Goal: Information Seeking & Learning: Learn about a topic

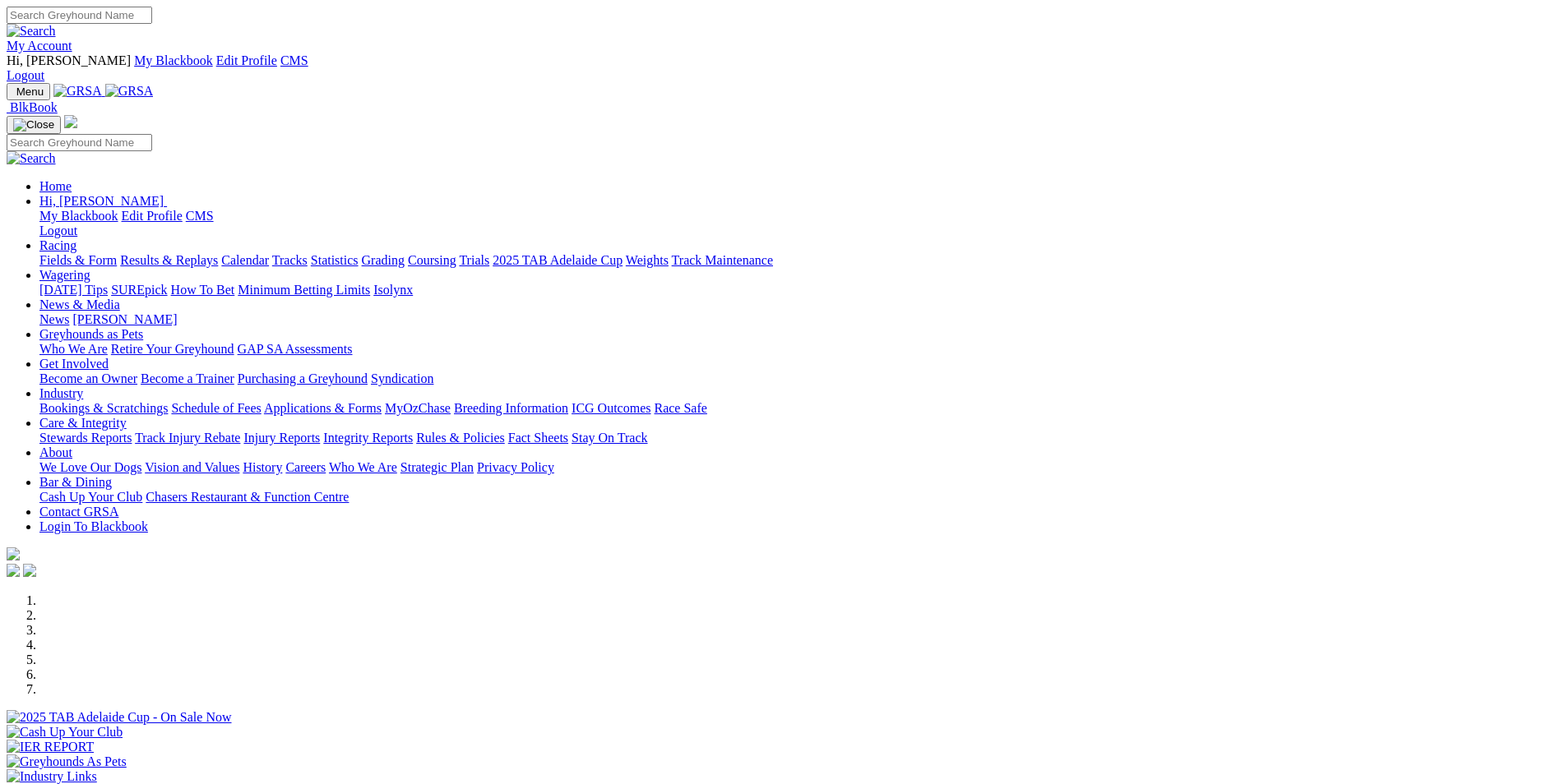
scroll to position [246, 0]
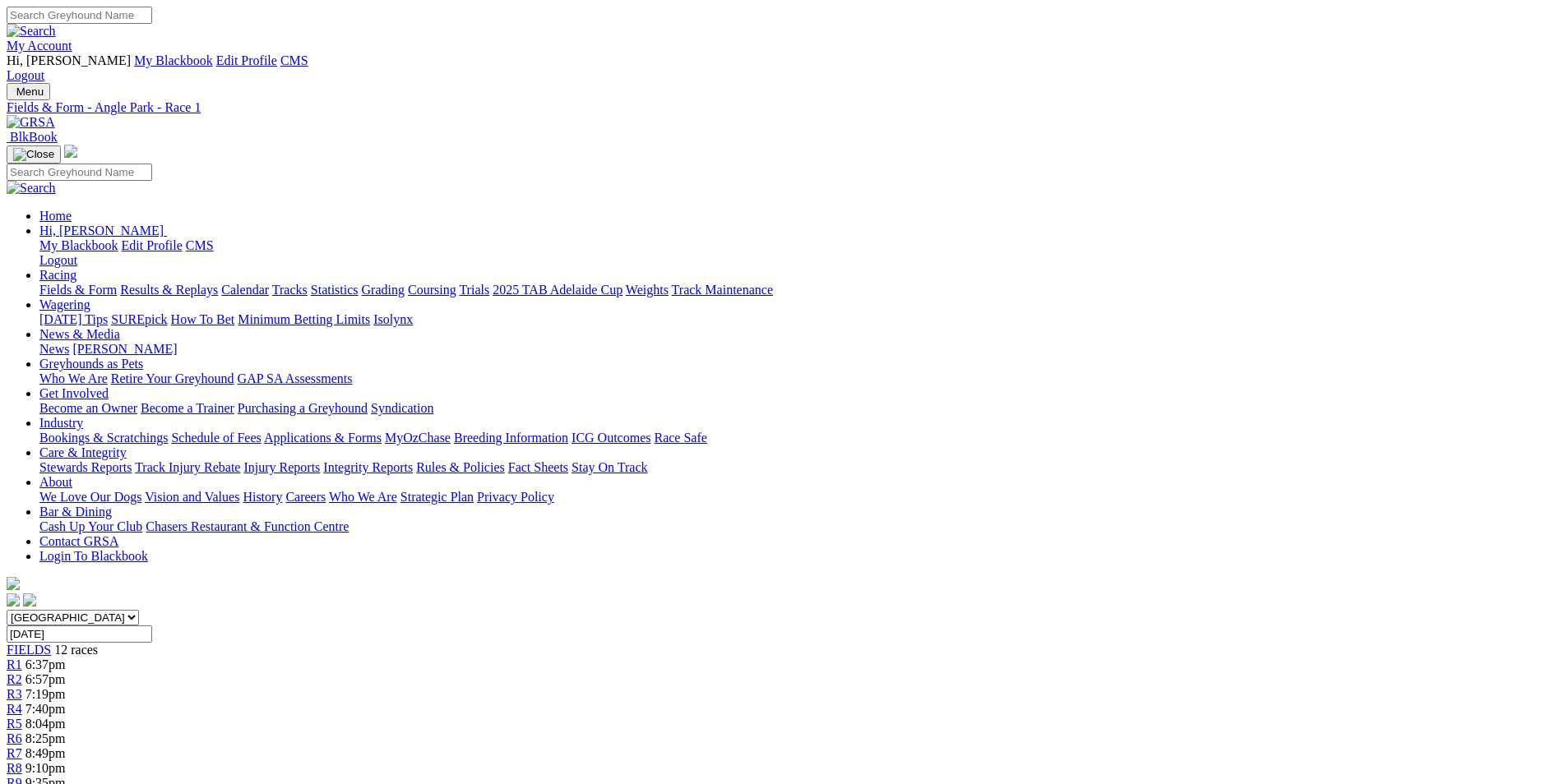
click at [23, 672] on link "R2" at bounding box center [15, 679] width 16 height 14
click at [23, 687] on span "R3" at bounding box center [15, 694] width 16 height 14
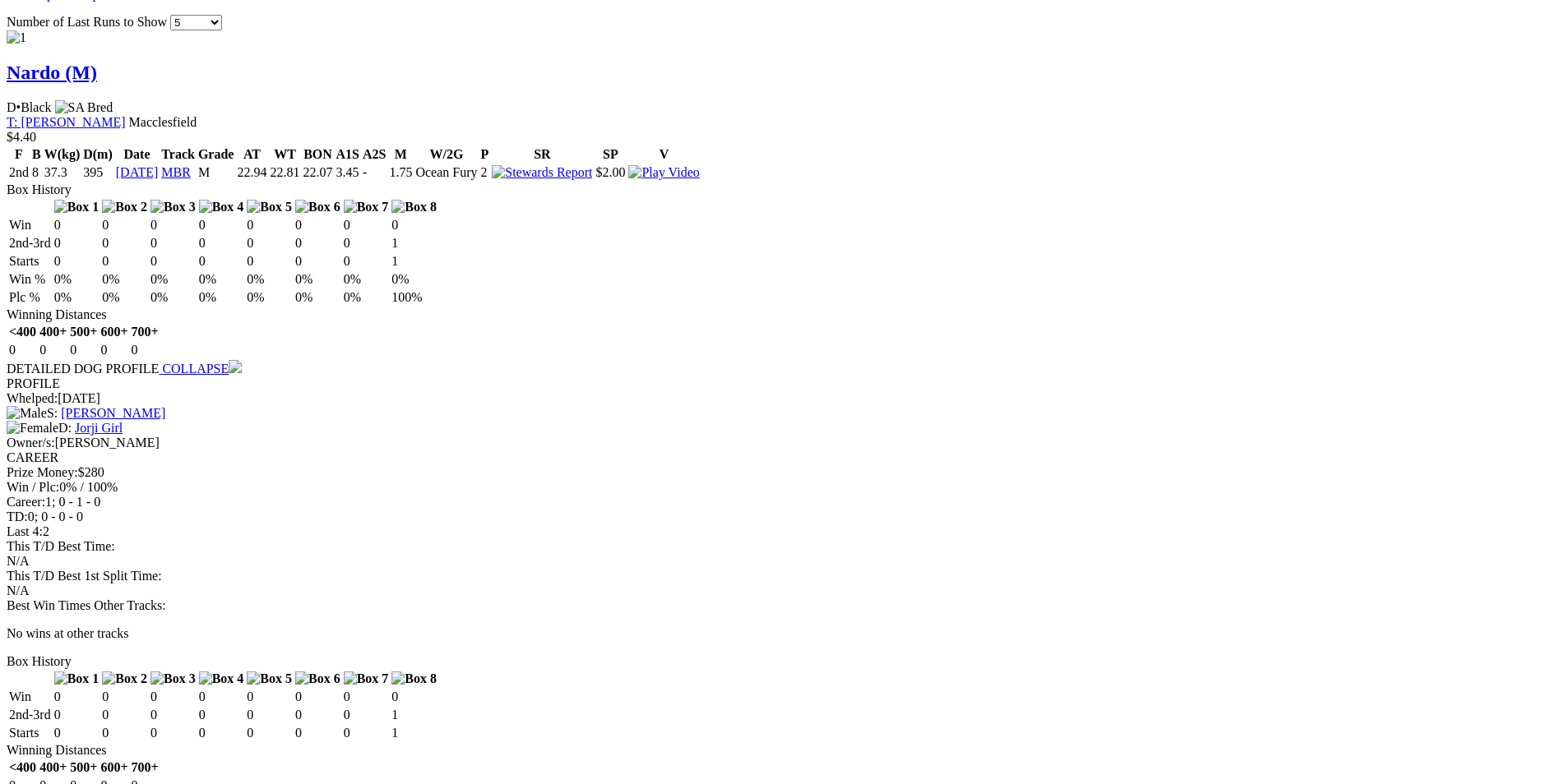
scroll to position [1726, 0]
